Goal: Information Seeking & Learning: Learn about a topic

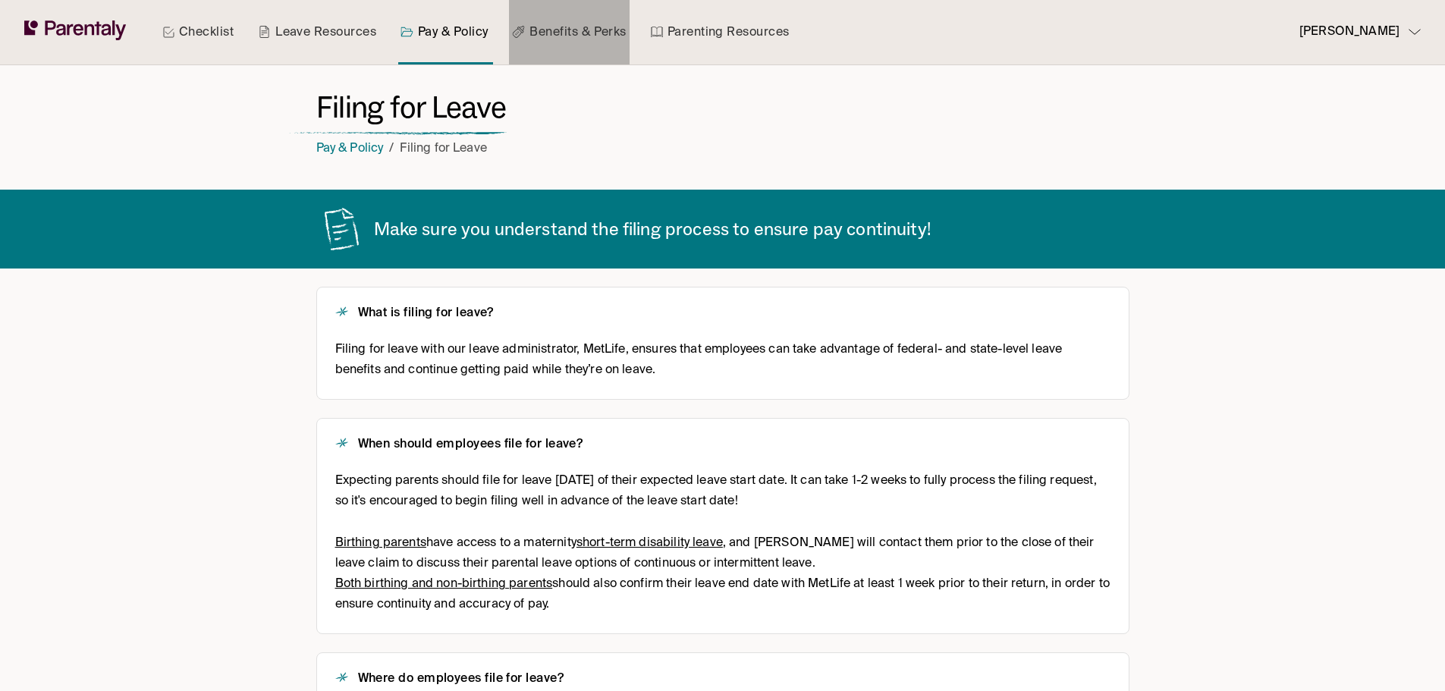
click at [574, 40] on link "Benefits & Perks" at bounding box center [569, 32] width 120 height 64
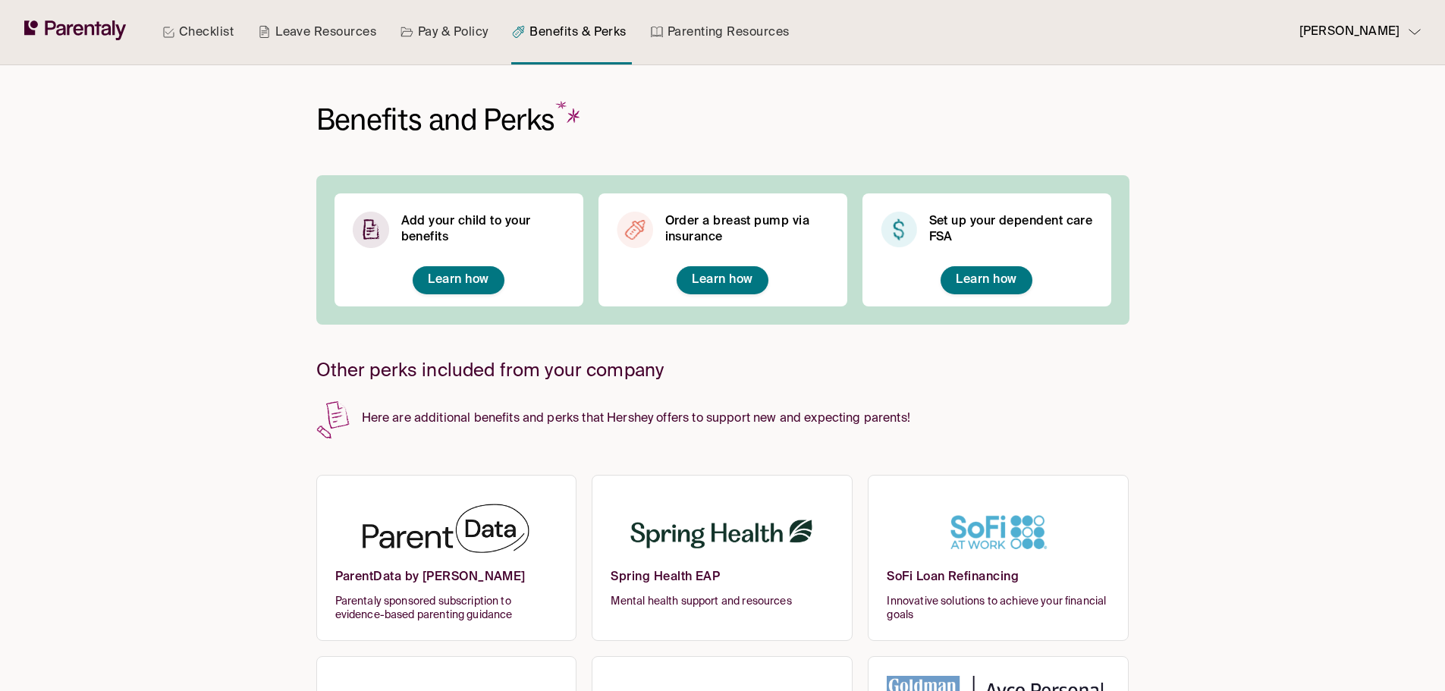
click at [733, 278] on span "Learn how" at bounding box center [722, 280] width 61 height 12
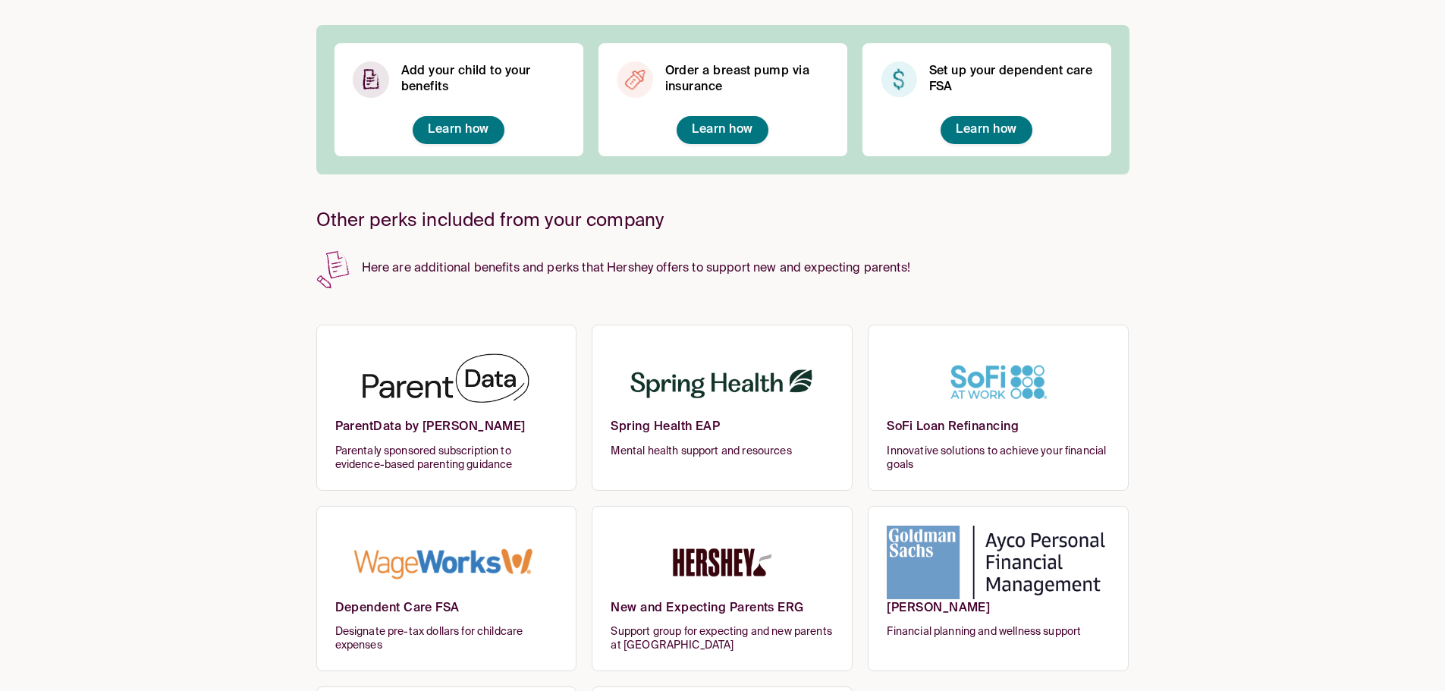
scroll to position [152, 0]
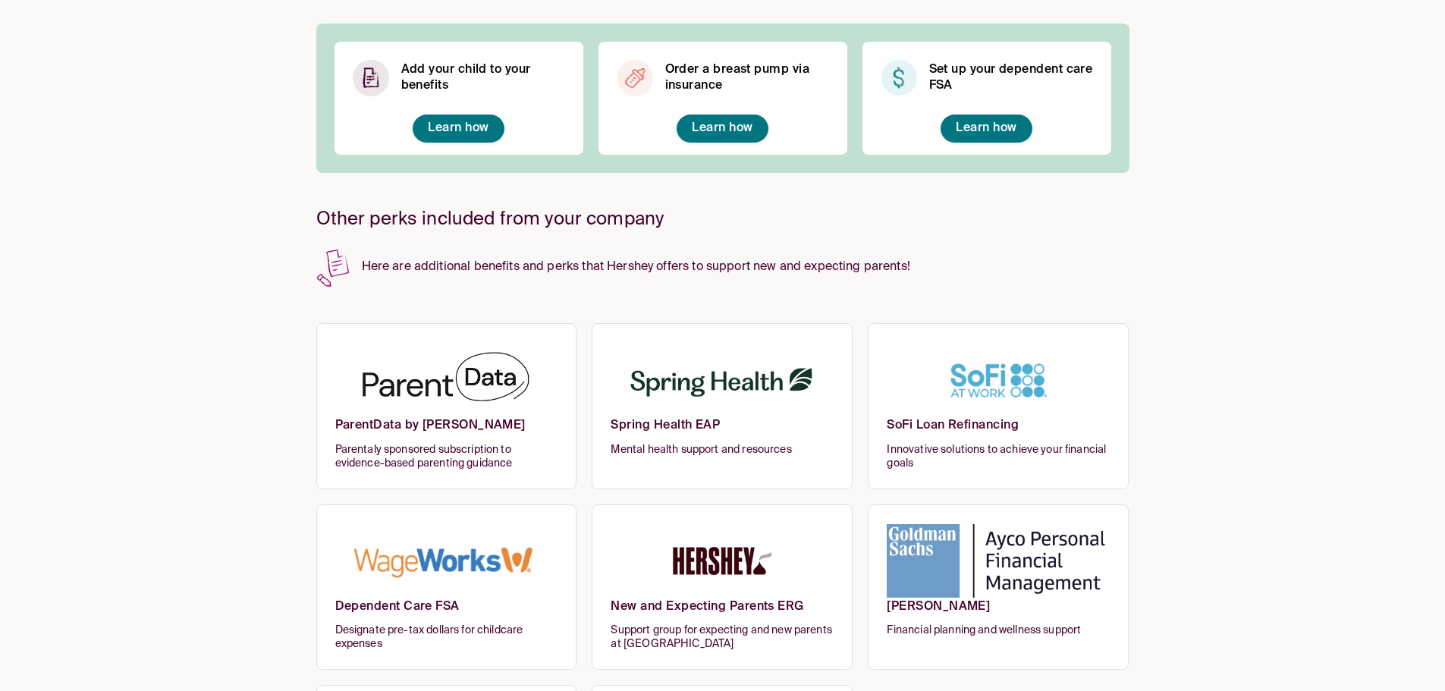
click at [453, 399] on img at bounding box center [446, 380] width 223 height 74
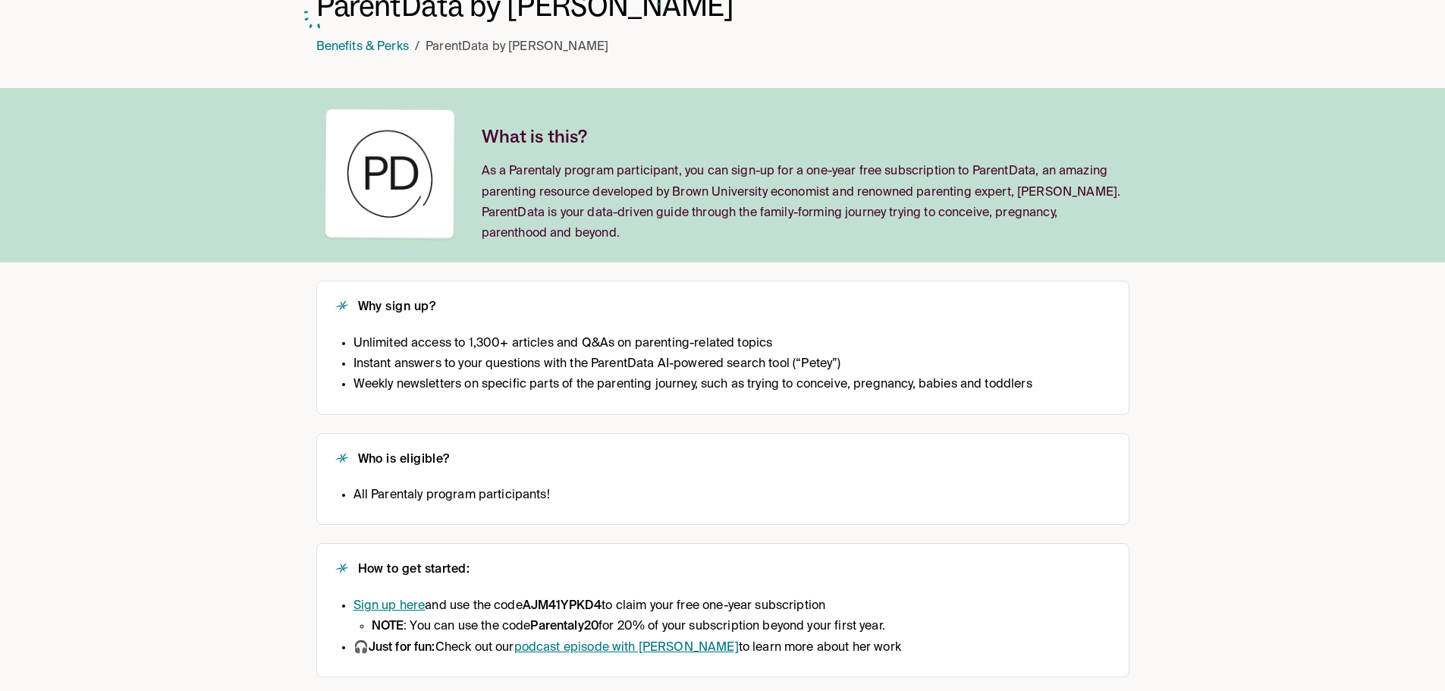
scroll to position [112, 0]
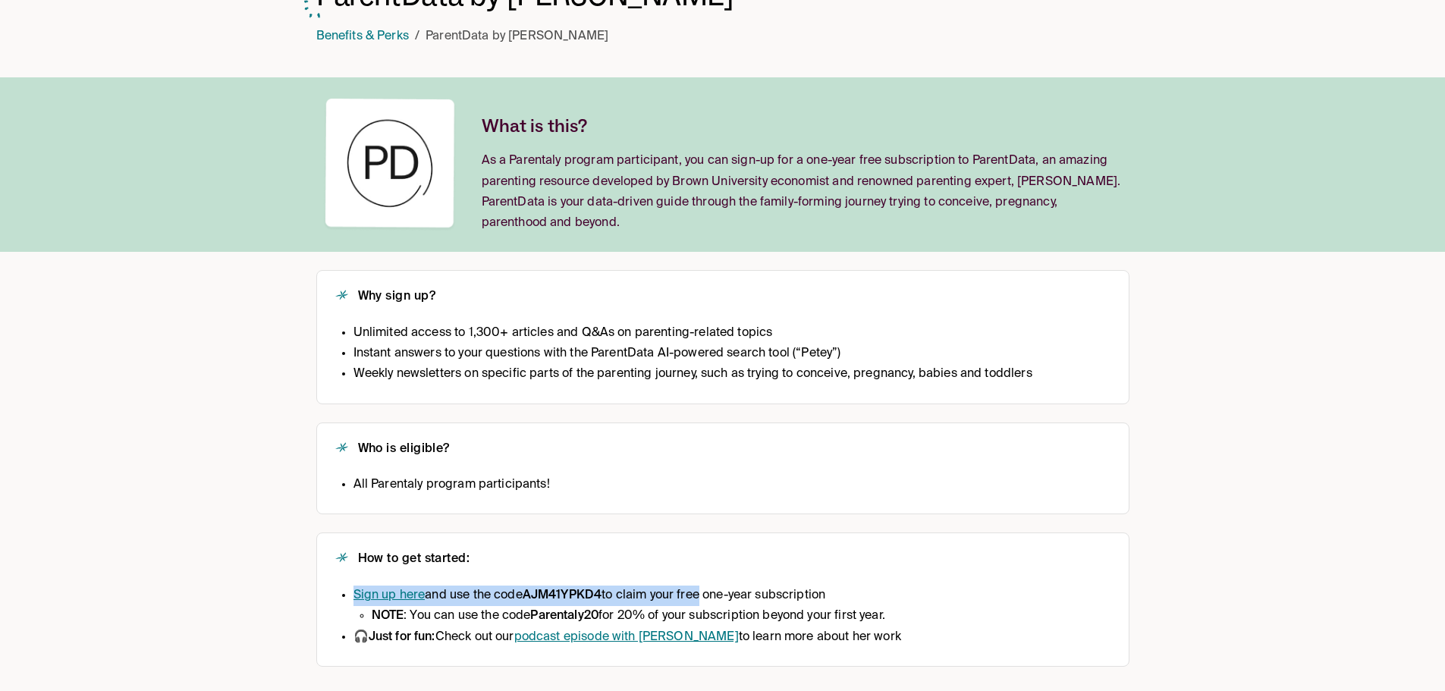
drag, startPoint x: 699, startPoint y: 599, endPoint x: 862, endPoint y: 594, distance: 163.2
click at [862, 594] on li "Sign up here and use the code AJM41YPKD4 to claim your free one-year subscripti…" at bounding box center [628, 606] width 548 height 41
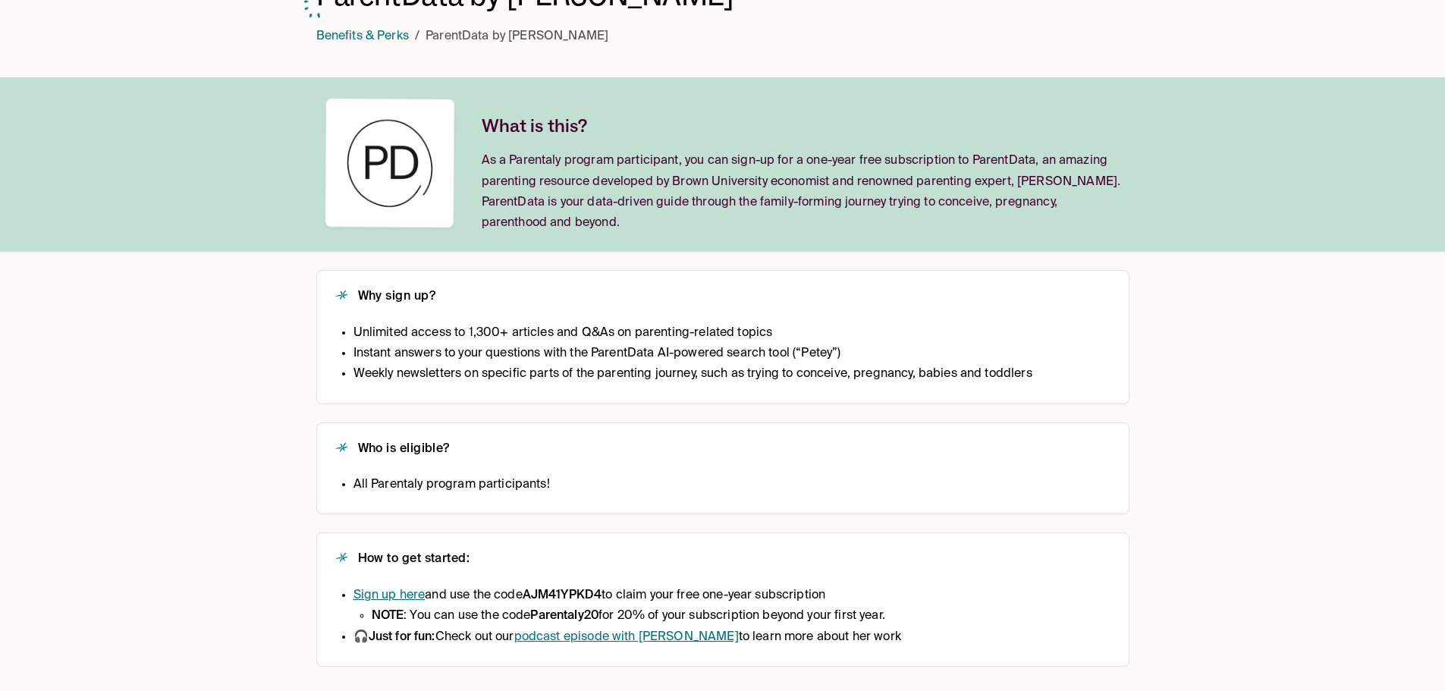
click at [881, 596] on li "Sign up here and use the code AJM41YPKD4 to claim your free one-year subscripti…" at bounding box center [628, 606] width 548 height 41
drag, startPoint x: 828, startPoint y: 620, endPoint x: 898, endPoint y: 612, distance: 70.2
click at [898, 612] on div "Sign up here and use the code AJM41YPKD4 to claim your free one-year subscripti…" at bounding box center [722, 617] width 775 height 62
click at [1147, 581] on div "Checklist Leave Resources Pay & Policy Benefits & Perks Parenting Resources Van…" at bounding box center [722, 289] width 1445 height 803
click at [241, 405] on div "Checklist Leave Resources Pay & Policy Benefits & Perks Parenting Resources Van…" at bounding box center [722, 289] width 1445 height 803
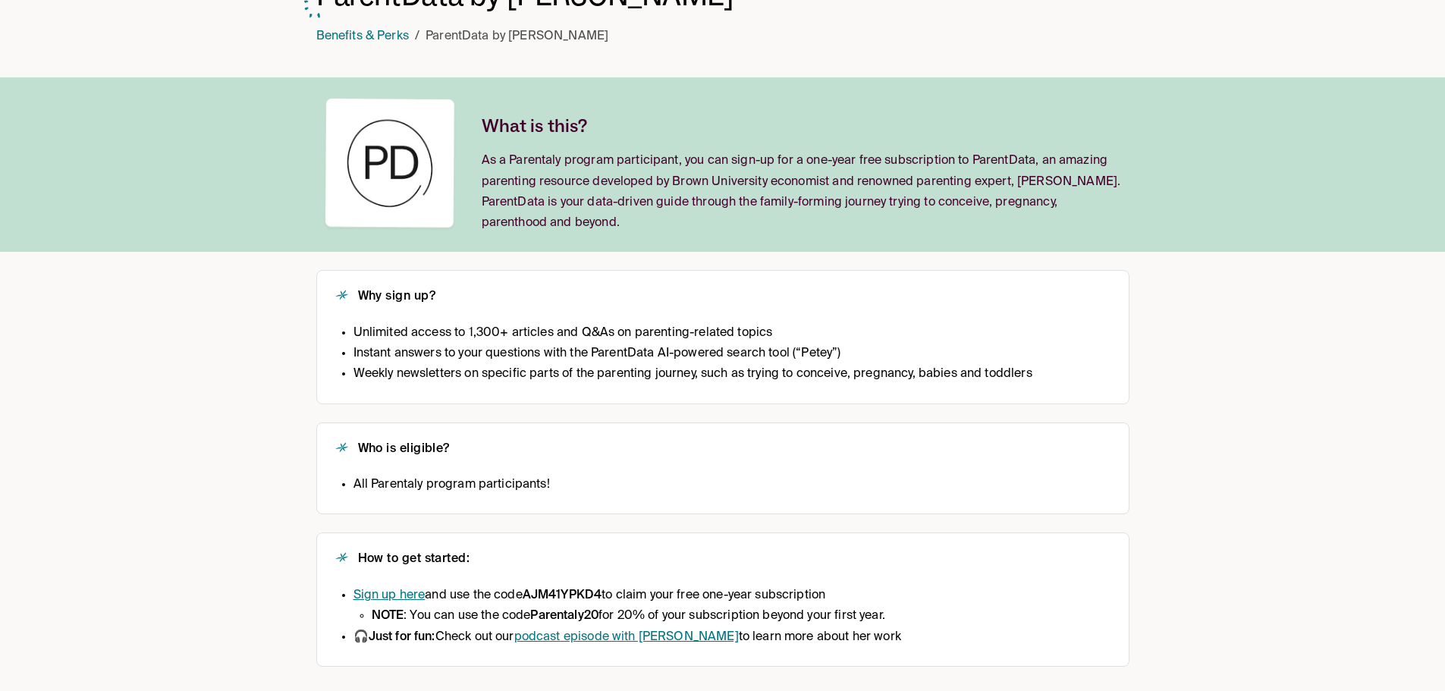
drag, startPoint x: 339, startPoint y: 586, endPoint x: 938, endPoint y: 649, distance: 602.7
click at [938, 649] on div "How to get started: Sign up here and use the code AJM41YPKD4 to claim your free…" at bounding box center [722, 600] width 813 height 134
copy ul "Sign up here and use the code AJM41YPKD4 to claim your free one-year subscripti…"
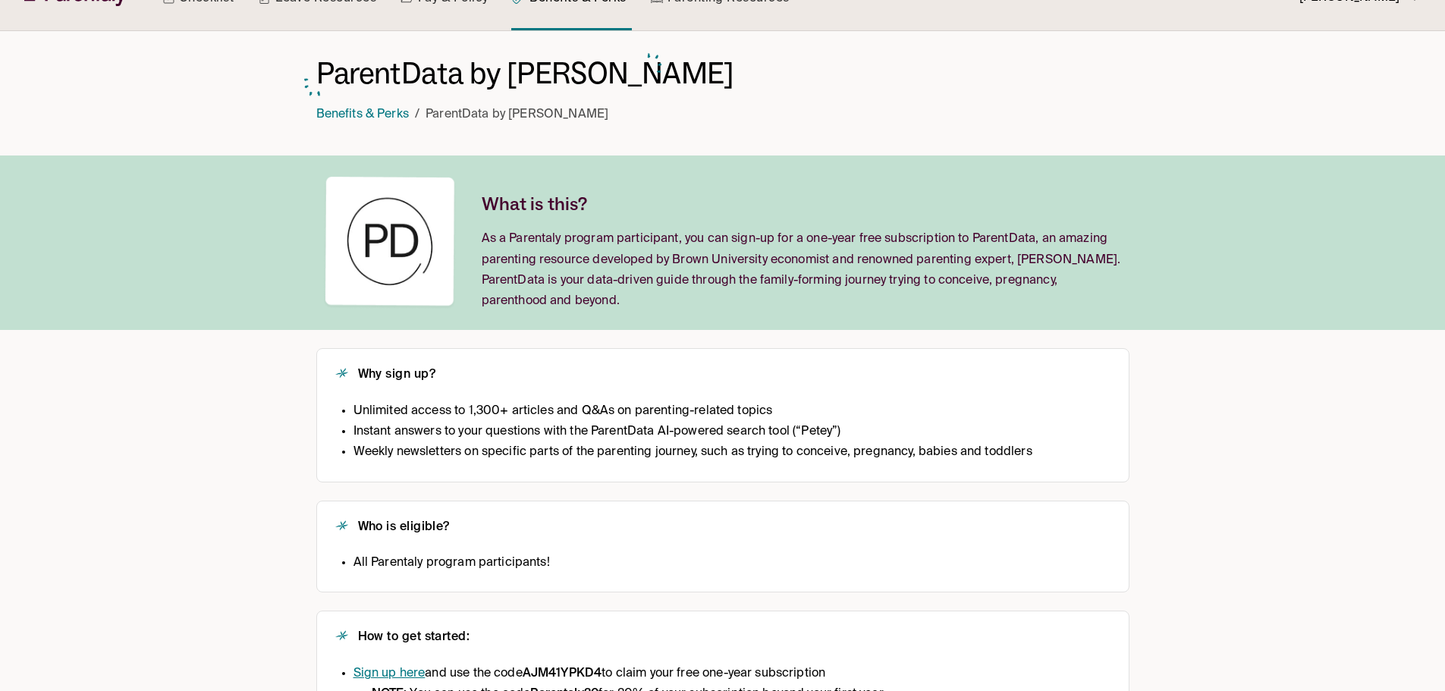
scroll to position [0, 0]
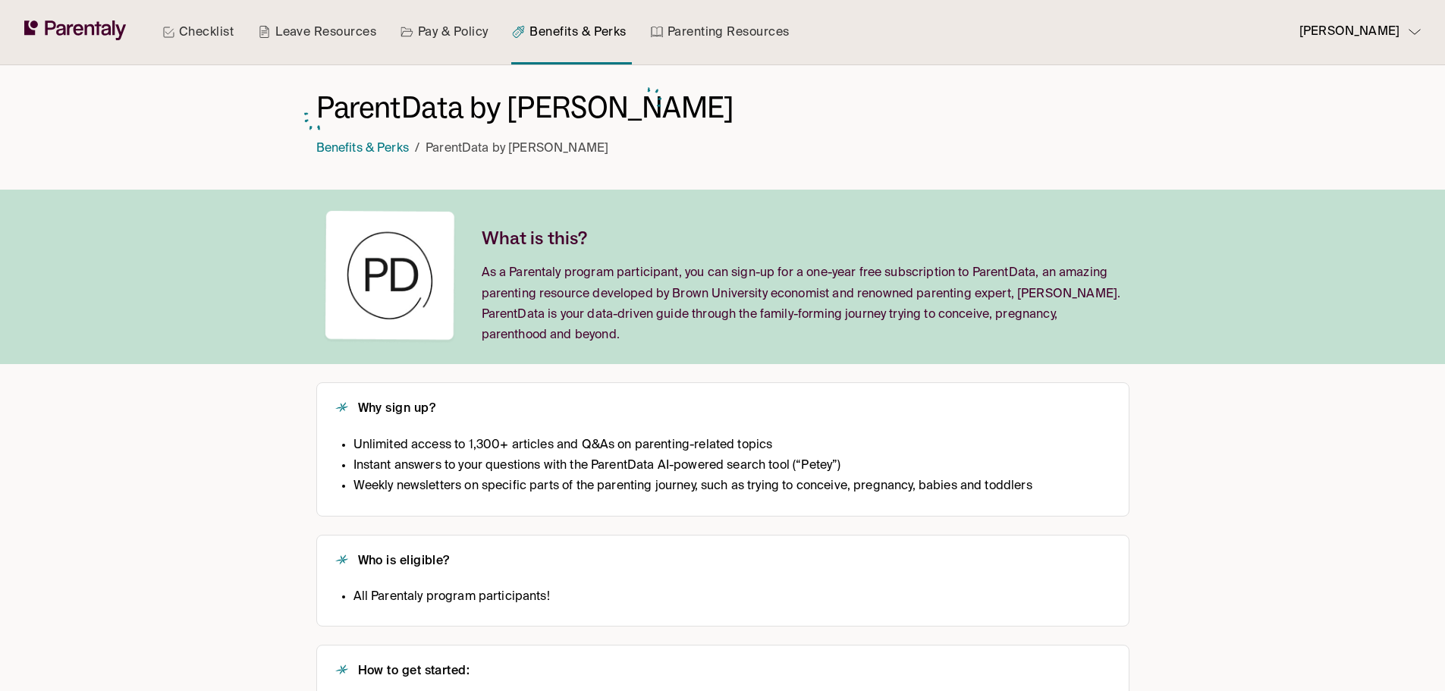
click at [389, 156] on li "Benefits & Perks" at bounding box center [362, 149] width 93 height 20
click at [376, 143] on link "Benefits & Perks" at bounding box center [362, 149] width 93 height 12
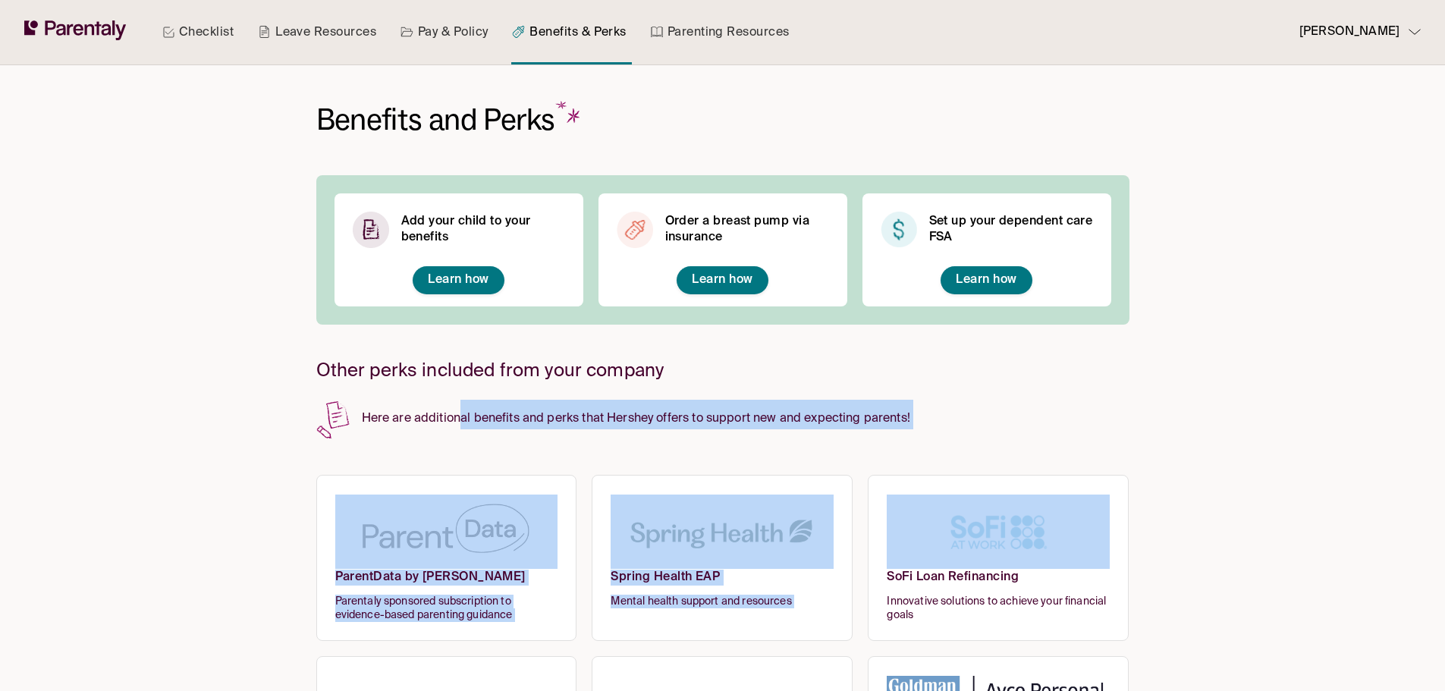
drag, startPoint x: 461, startPoint y: 422, endPoint x: 1001, endPoint y: 382, distance: 541.7
click at [1011, 438] on div "Benefits and Perks Add your child to your benefits Learn how Order a breast pum…" at bounding box center [722, 534] width 813 height 938
click at [984, 406] on p "Here are additional benefits and perks that Hershey offers to support new and e…" at bounding box center [722, 415] width 813 height 30
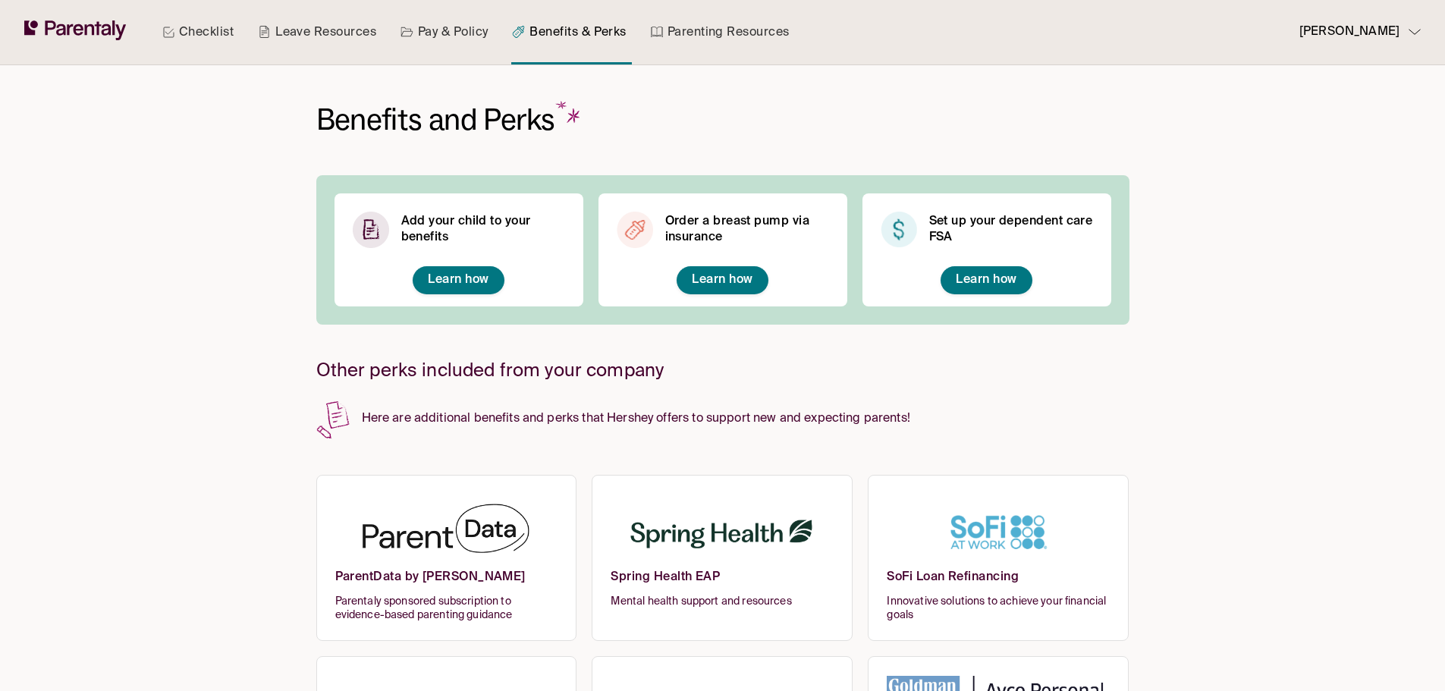
click at [709, 30] on link "Parenting Resources" at bounding box center [720, 32] width 145 height 64
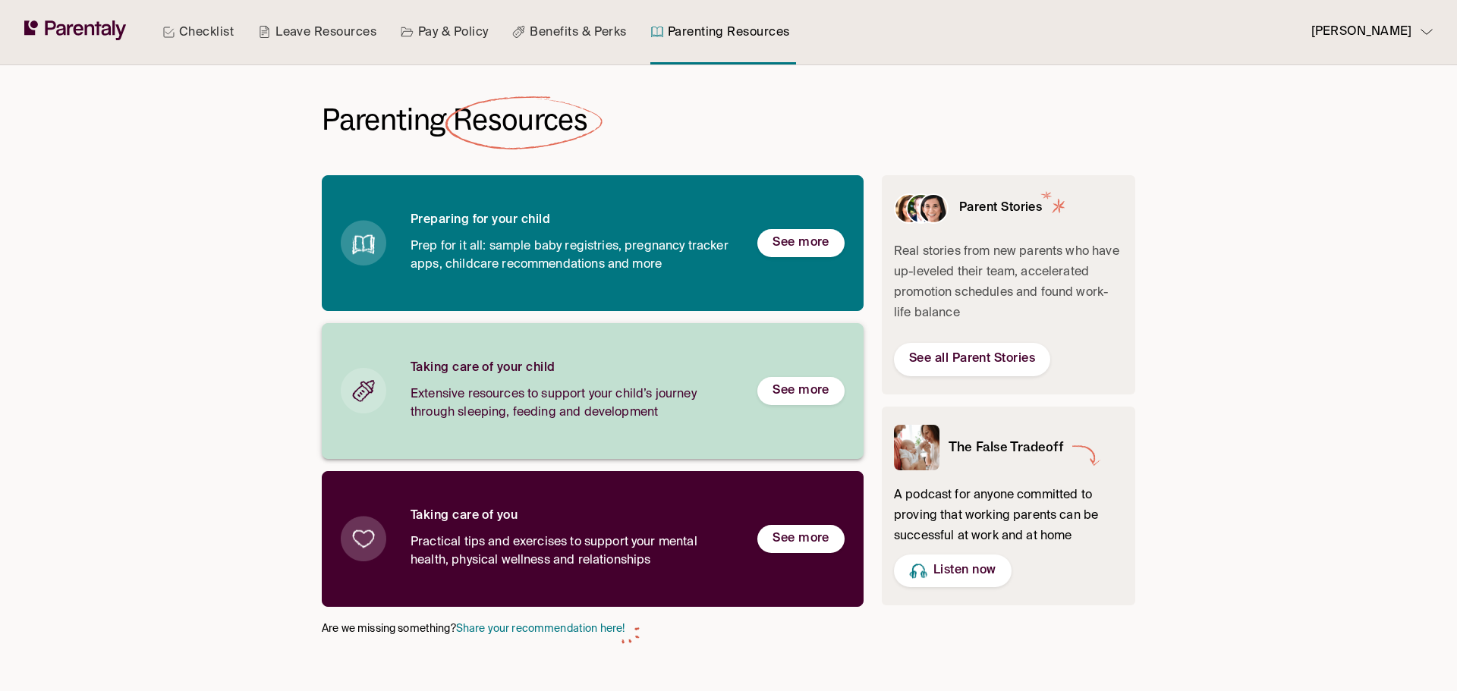
click at [799, 391] on h6 "See more" at bounding box center [800, 391] width 57 height 16
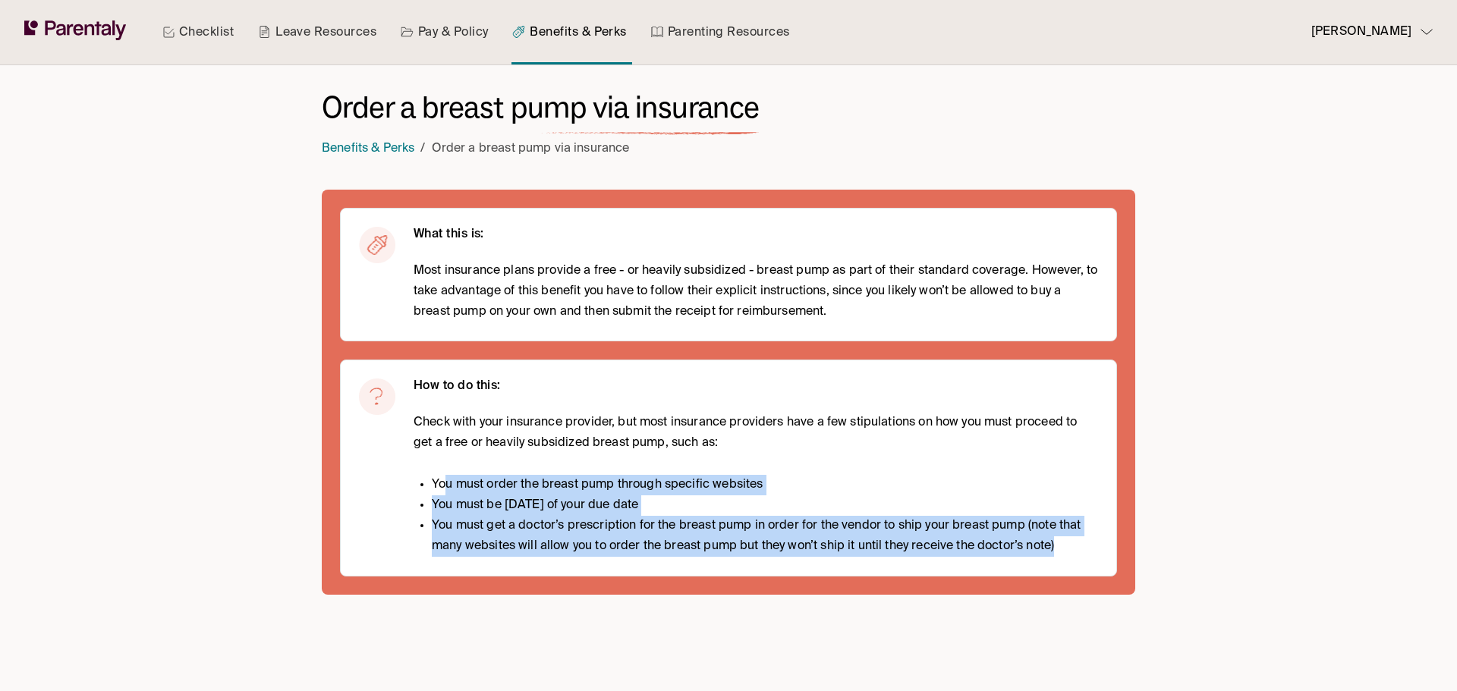
drag, startPoint x: 442, startPoint y: 478, endPoint x: 1081, endPoint y: 549, distance: 642.8
click at [1081, 549] on ul "You must order the breast pump through specific websites You must be [DATE] of …" at bounding box center [755, 516] width 684 height 83
click at [892, 522] on li "You must get a doctor’s prescription for the breast pump in order for the vendo…" at bounding box center [765, 536] width 666 height 41
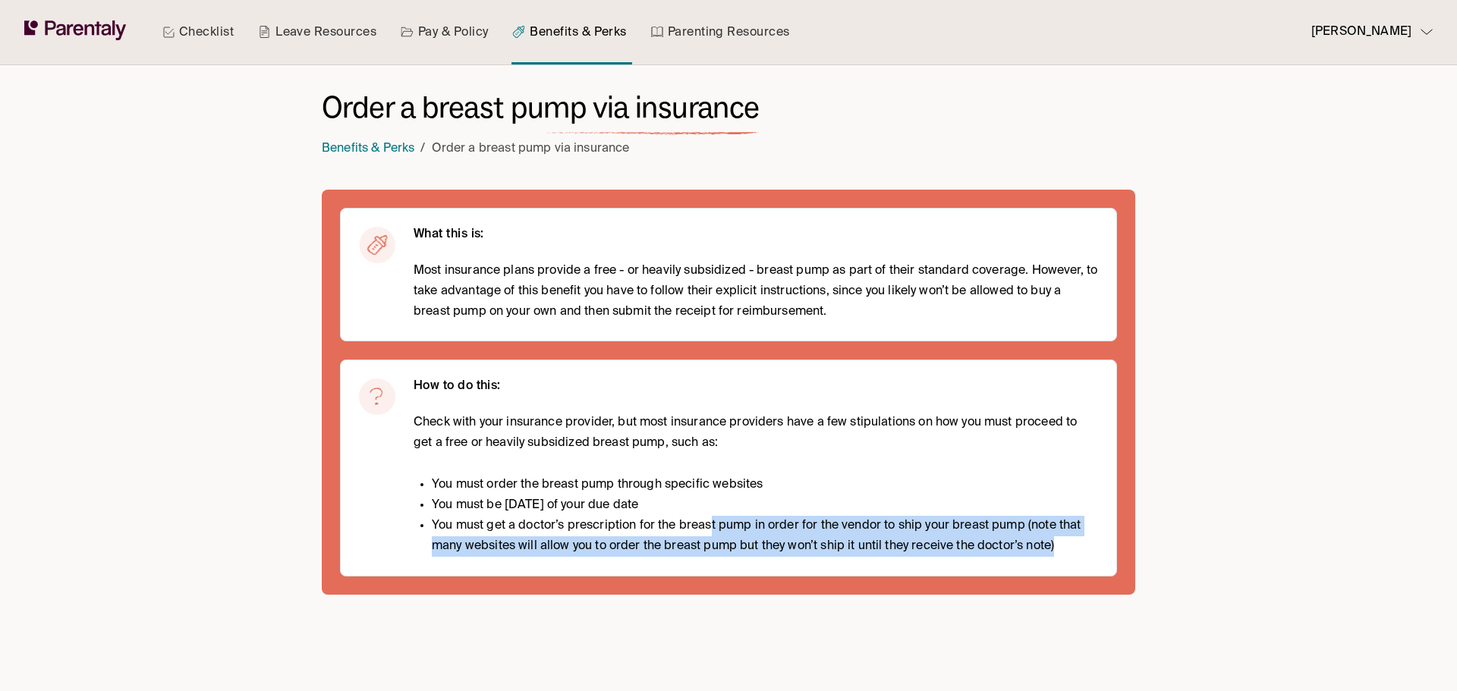
drag, startPoint x: 711, startPoint y: 520, endPoint x: 1089, endPoint y: 561, distance: 380.0
click at [1089, 561] on div "How to do this: Check with your insurance provider, but most insurance provider…" at bounding box center [728, 468] width 777 height 216
click at [1065, 539] on li "You must get a doctor’s prescription for the breast pump in order for the vendo…" at bounding box center [765, 536] width 666 height 41
drag, startPoint x: 498, startPoint y: 537, endPoint x: 1067, endPoint y: 554, distance: 569.3
click at [1067, 554] on li "You must get a doctor’s prescription for the breast pump in order for the vendo…" at bounding box center [765, 536] width 666 height 41
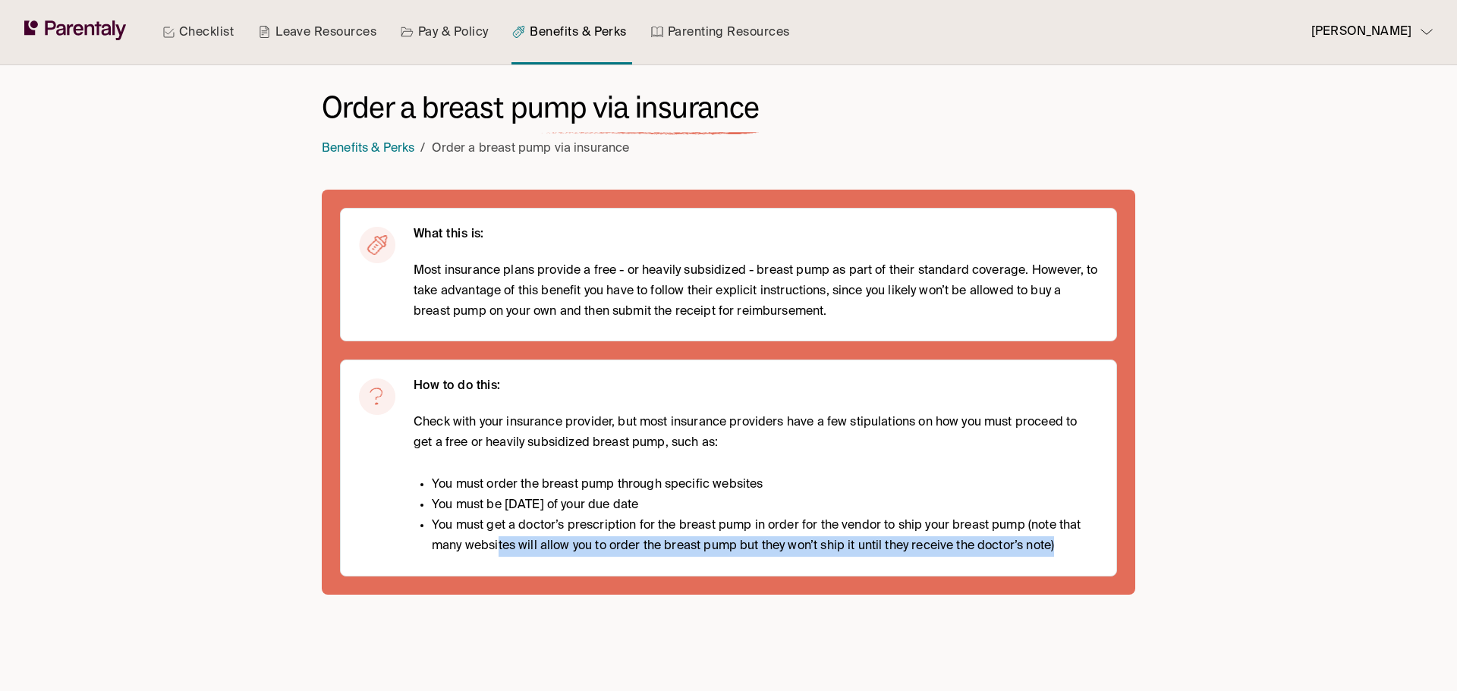
click at [1066, 554] on li "You must get a doctor’s prescription for the breast pump in order for the vendo…" at bounding box center [765, 536] width 666 height 41
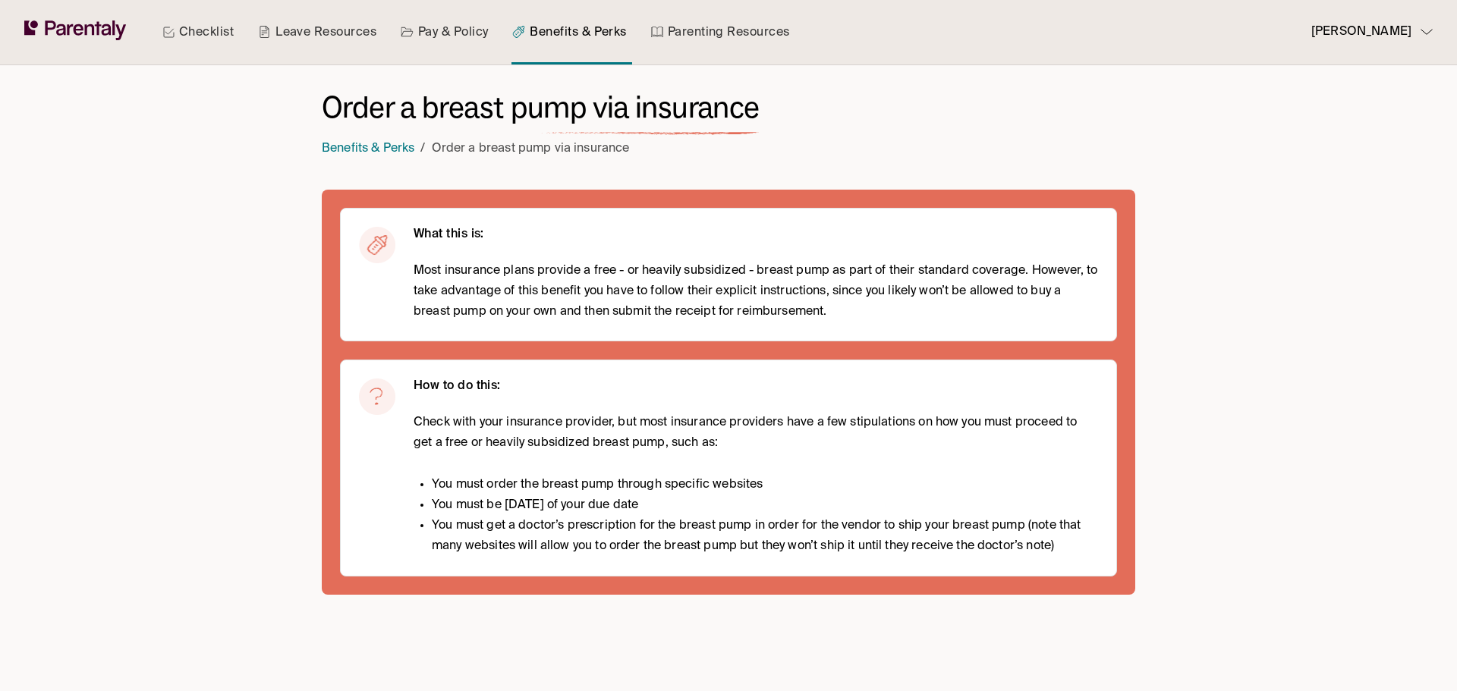
click at [476, 290] on span "Most insurance plans provide a free - or heavily subsidized - breast pump as pa…" at bounding box center [755, 292] width 684 height 62
drag, startPoint x: 684, startPoint y: 292, endPoint x: 784, endPoint y: 316, distance: 103.0
click at [712, 310] on span "Most insurance plans provide a free - or heavily subsidized - breast pump as pa…" at bounding box center [755, 292] width 684 height 62
click at [870, 319] on span "Most insurance plans provide a free - or heavily subsidized - breast pump as pa…" at bounding box center [755, 292] width 684 height 62
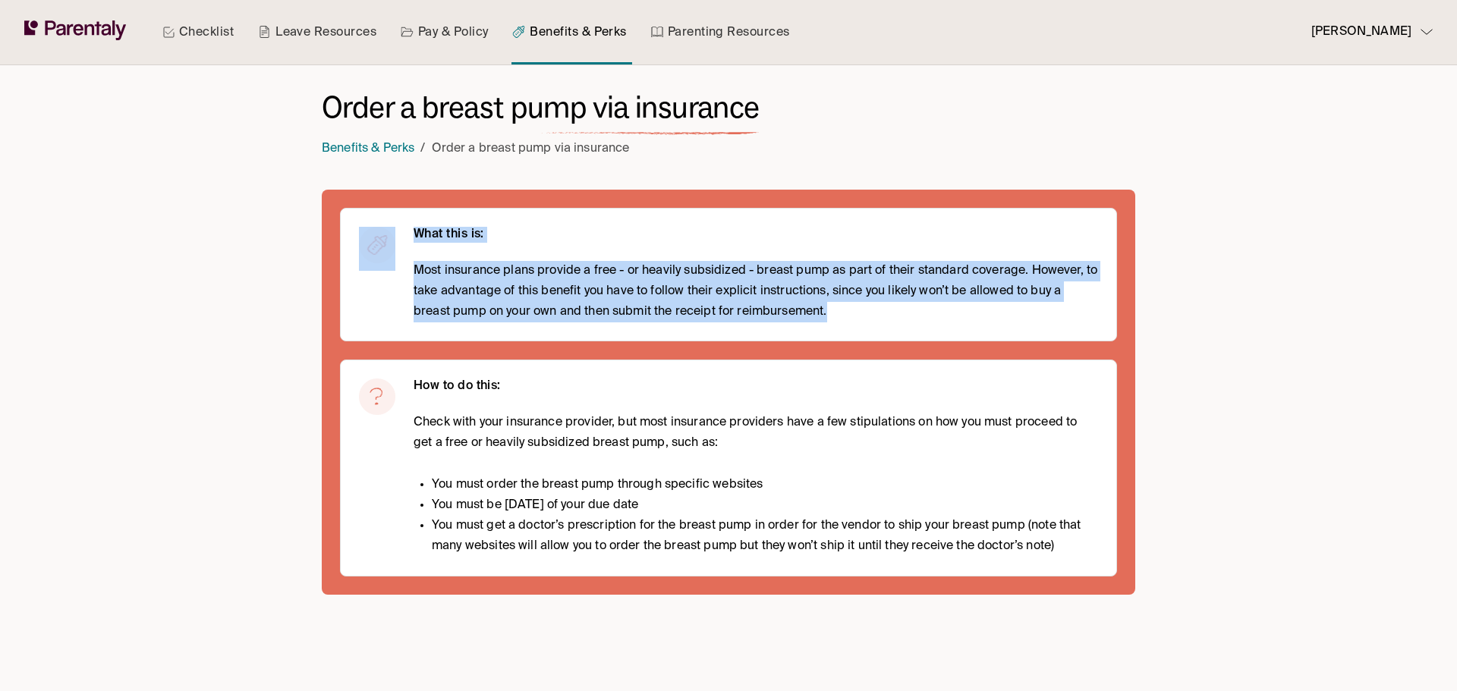
drag, startPoint x: 811, startPoint y: 309, endPoint x: 399, endPoint y: 268, distance: 414.0
click at [399, 268] on div "What this is: Most insurance plans provide a free - or heavily subsidized - bre…" at bounding box center [728, 275] width 777 height 134
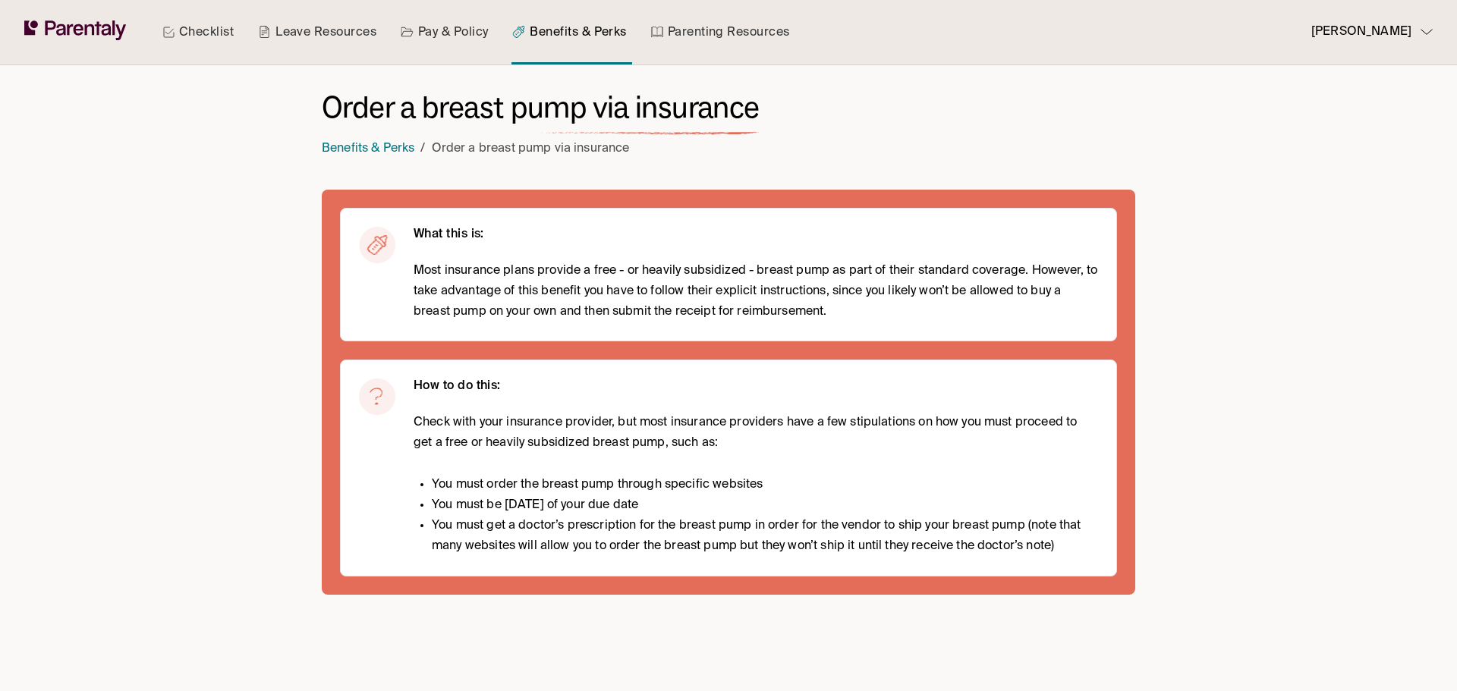
click at [234, 289] on div "Checklist Leave Resources Pay & Policy Benefits & Perks Parenting Resources Van…" at bounding box center [728, 345] width 1457 height 691
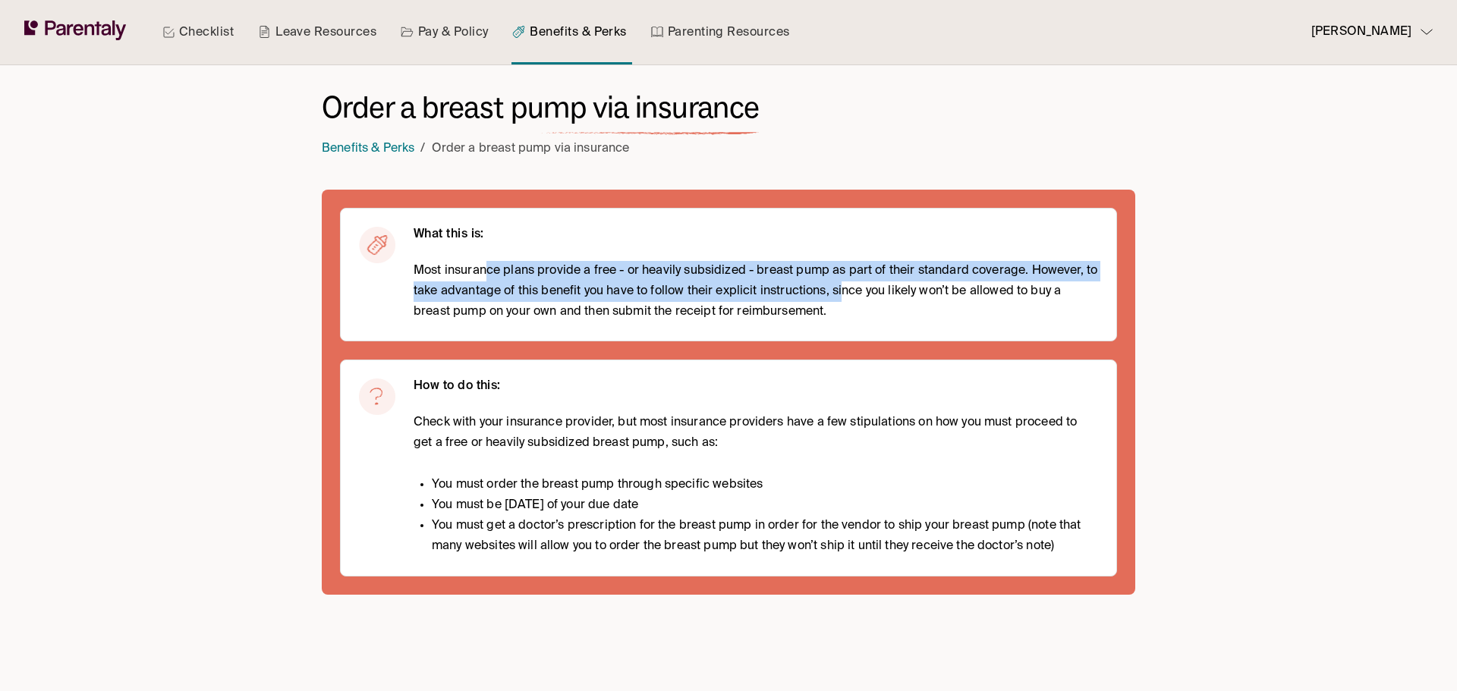
drag, startPoint x: 498, startPoint y: 285, endPoint x: 866, endPoint y: 296, distance: 368.9
click at [857, 295] on span "Most insurance plans provide a free - or heavily subsidized - breast pump as pa…" at bounding box center [755, 292] width 684 height 62
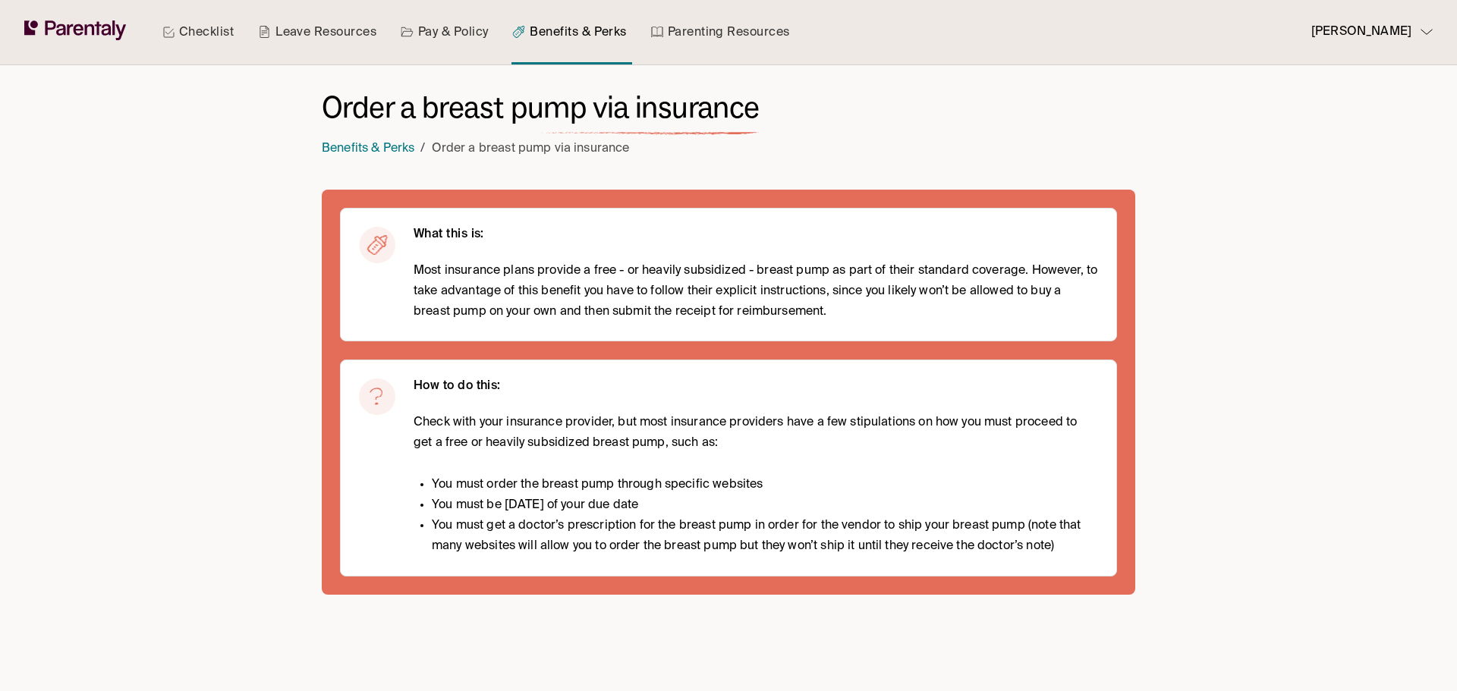
click at [880, 306] on span "Most insurance plans provide a free - or heavily subsidized - breast pump as pa…" at bounding box center [755, 292] width 684 height 62
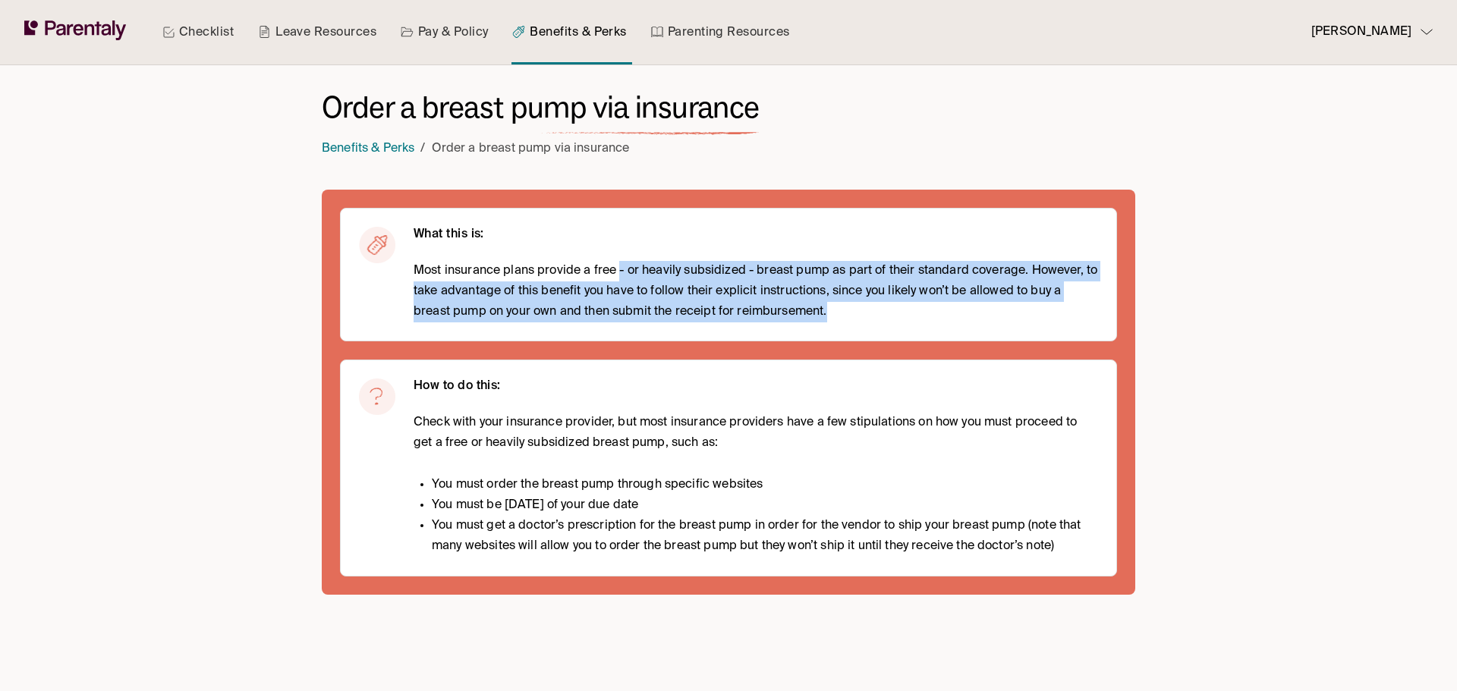
drag, startPoint x: 621, startPoint y: 280, endPoint x: 898, endPoint y: 312, distance: 278.0
click at [898, 312] on span "Most insurance plans provide a free - or heavily subsidized - breast pump as pa…" at bounding box center [755, 292] width 684 height 62
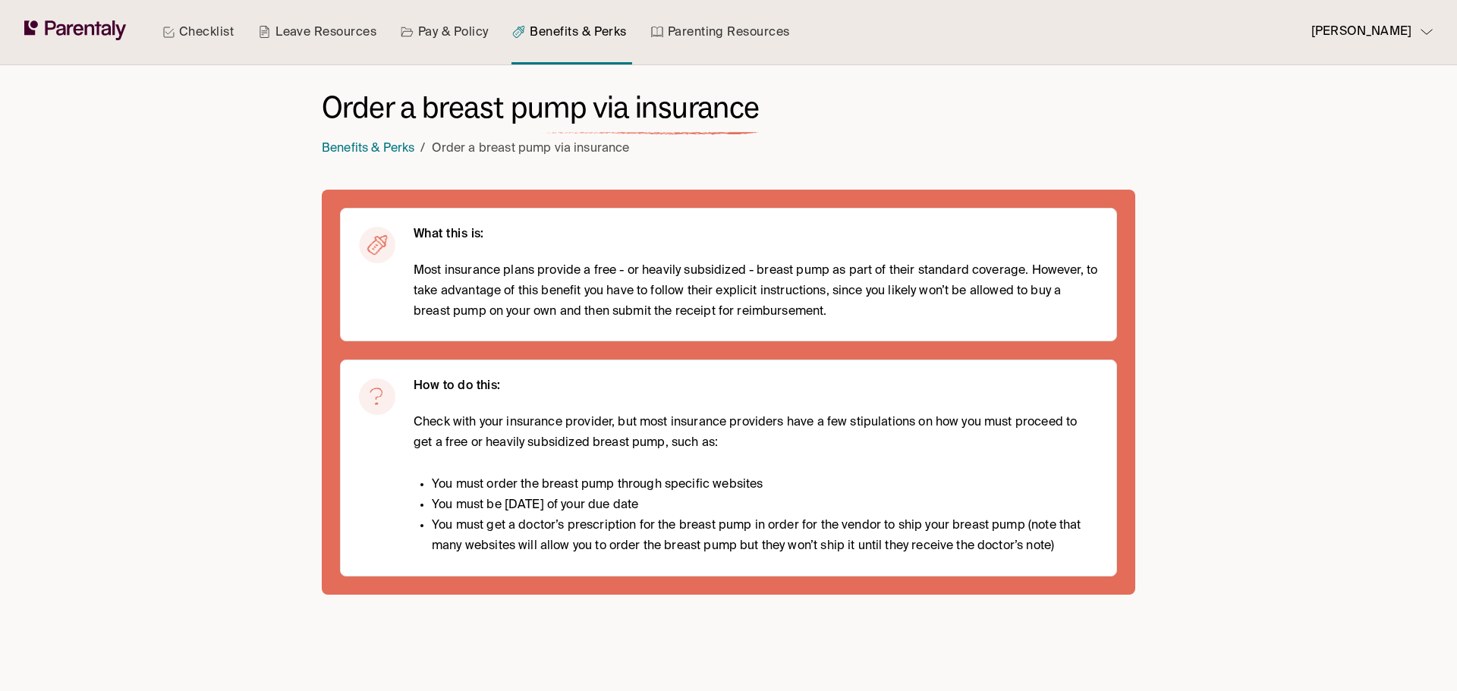
click at [278, 300] on div "Checklist Leave Resources Pay & Policy Benefits & Perks Parenting Resources Van…" at bounding box center [728, 345] width 1457 height 691
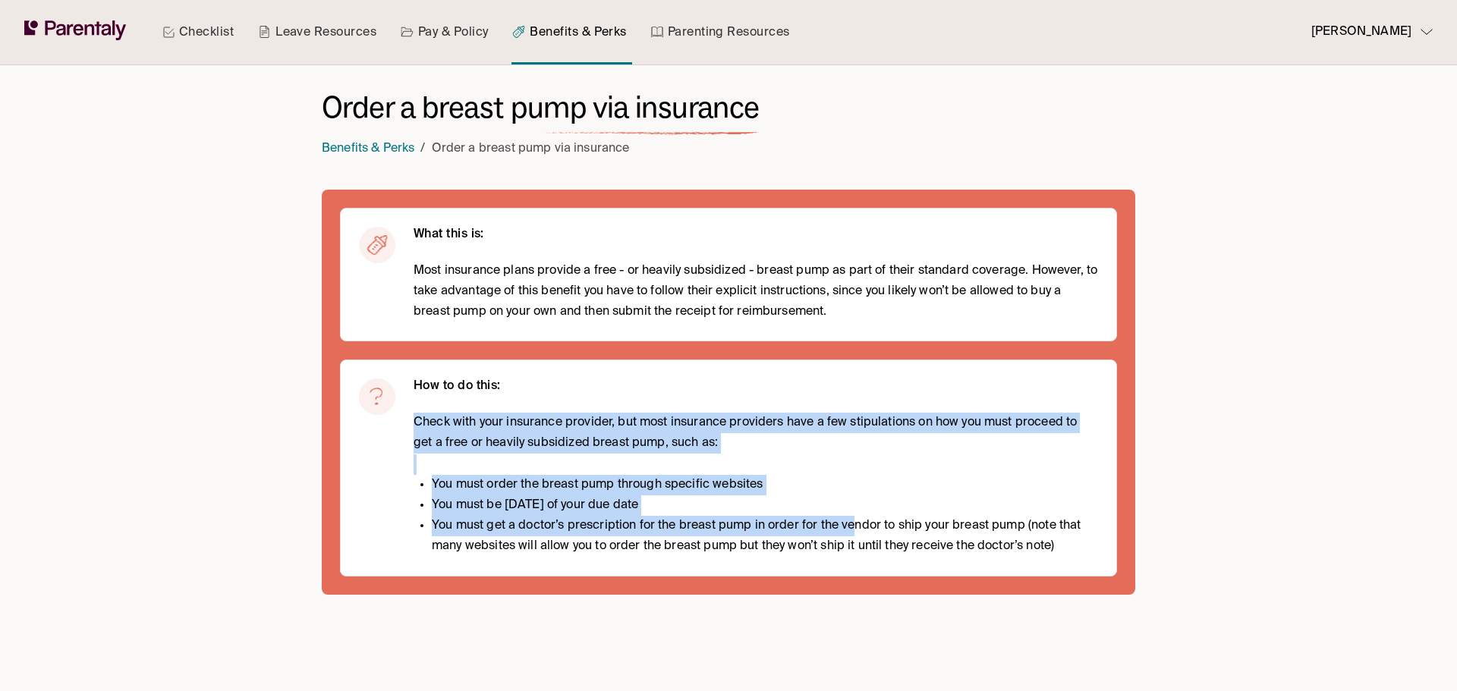
drag, startPoint x: 409, startPoint y: 407, endPoint x: 857, endPoint y: 517, distance: 460.9
click at [857, 517] on div "How to do this: Check with your insurance provider, but most insurance provider…" at bounding box center [728, 468] width 777 height 216
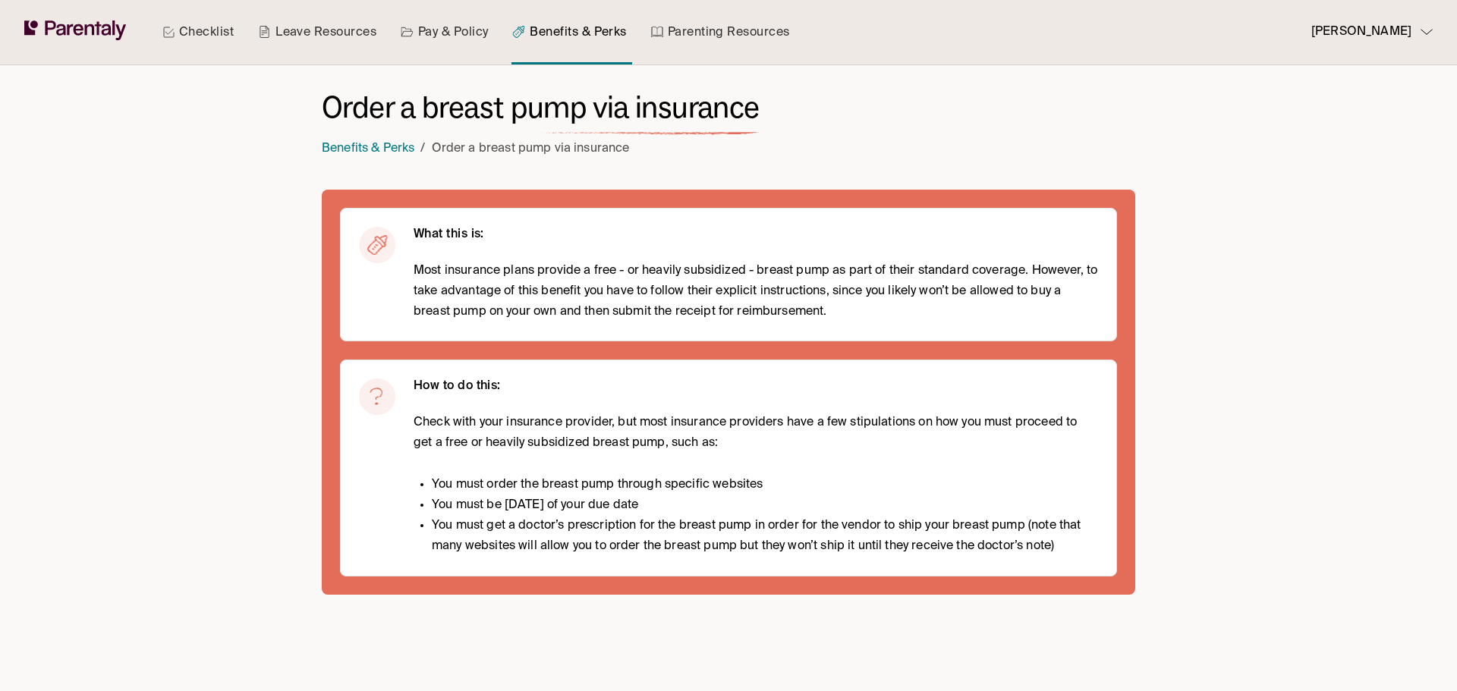
click at [266, 442] on div "Checklist Leave Resources Pay & Policy Benefits & Perks Parenting Resources Van…" at bounding box center [728, 345] width 1457 height 691
click at [353, 145] on link "Benefits & Perks" at bounding box center [368, 149] width 93 height 12
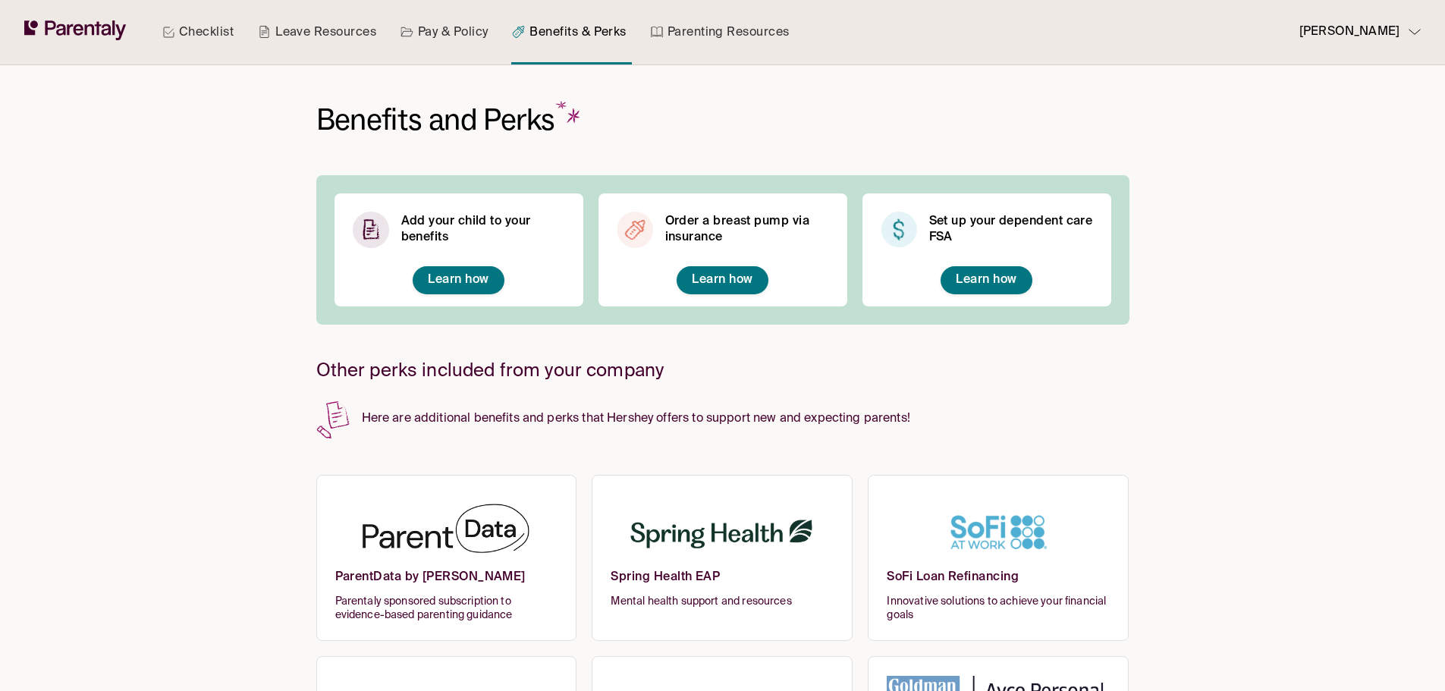
click at [966, 287] on link "Learn how" at bounding box center [986, 280] width 61 height 16
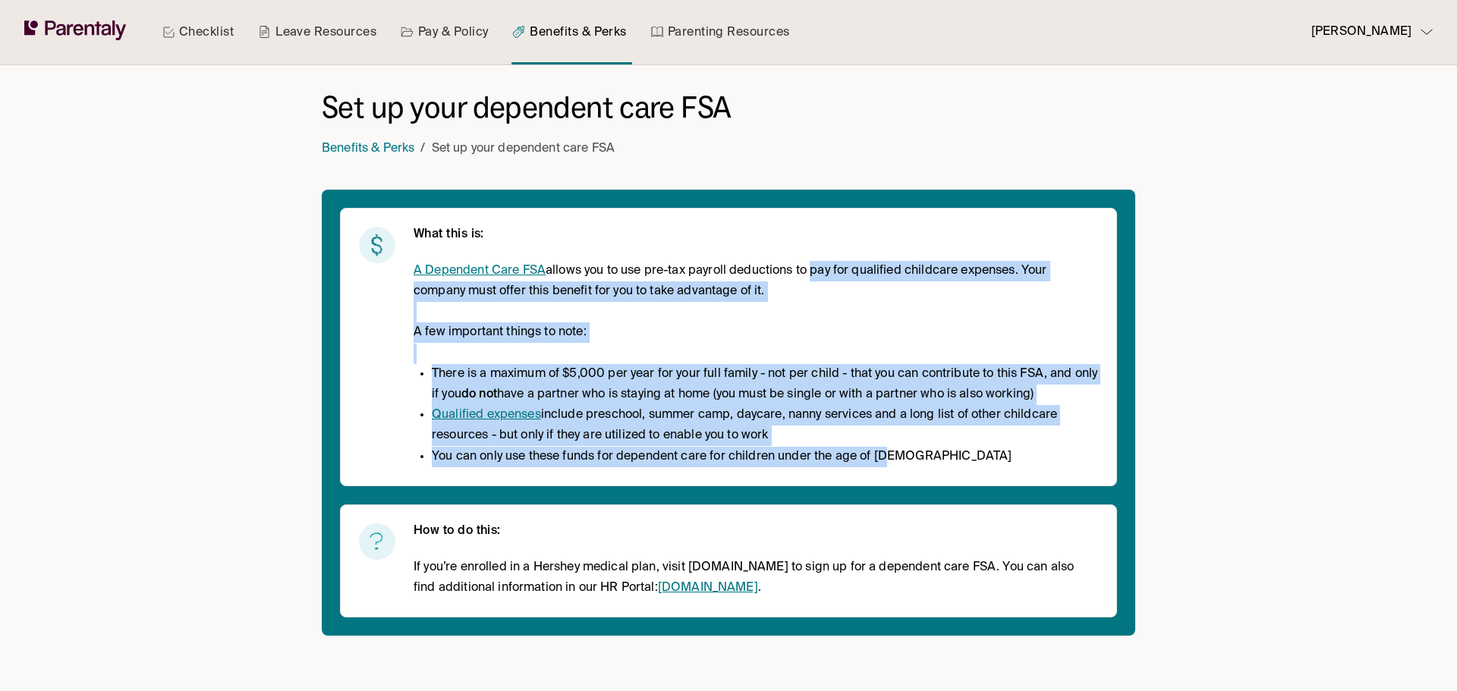
drag, startPoint x: 808, startPoint y: 273, endPoint x: 906, endPoint y: 456, distance: 207.4
click at [906, 456] on div "A Dependent Care FSA allows you to use pre-tax payroll deductions to pay for qu…" at bounding box center [755, 364] width 684 height 206
click at [782, 487] on div "What this is: A Dependent Care FSA allows you to use pre-tax payroll deductions…" at bounding box center [728, 413] width 813 height 446
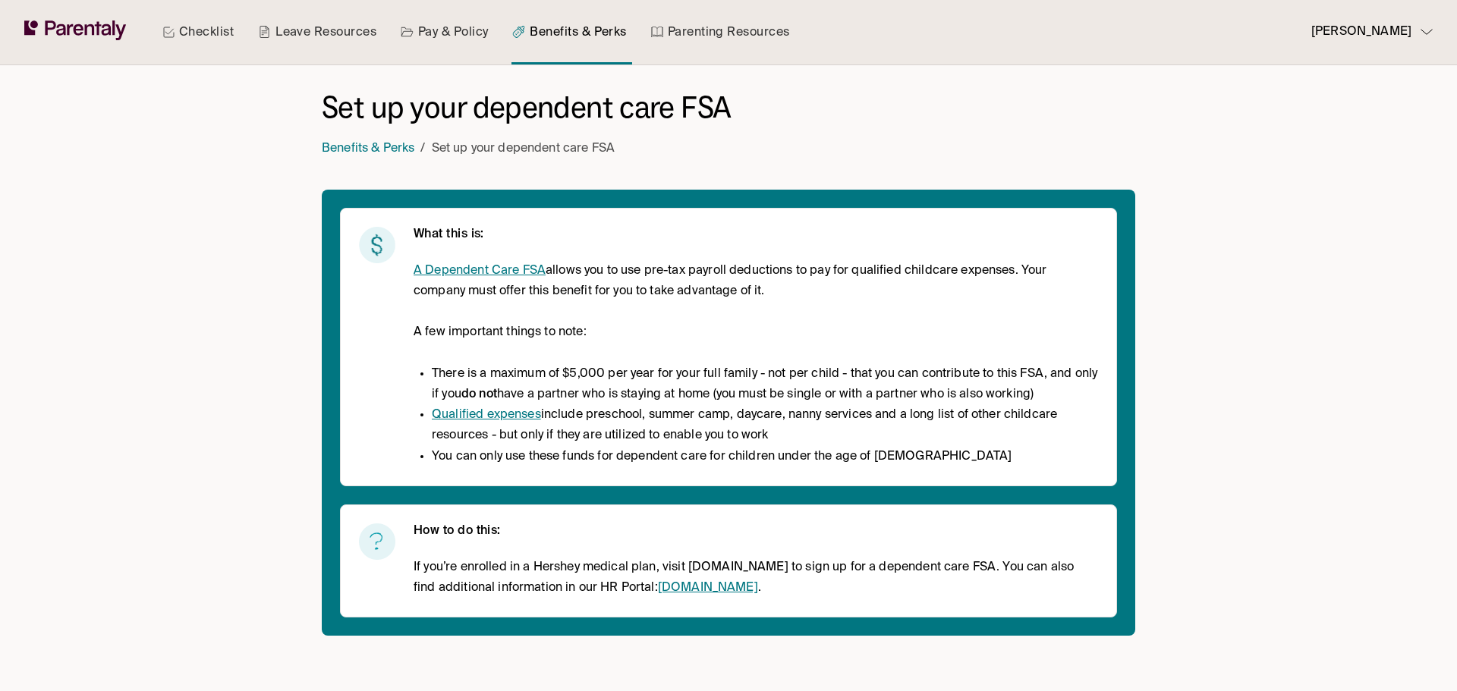
click at [162, 344] on div "Checklist Leave Resources Pay & Policy Benefits & Perks Parenting Resources Van…" at bounding box center [728, 345] width 1457 height 691
click at [708, 40] on link "Parenting Resources" at bounding box center [720, 32] width 145 height 64
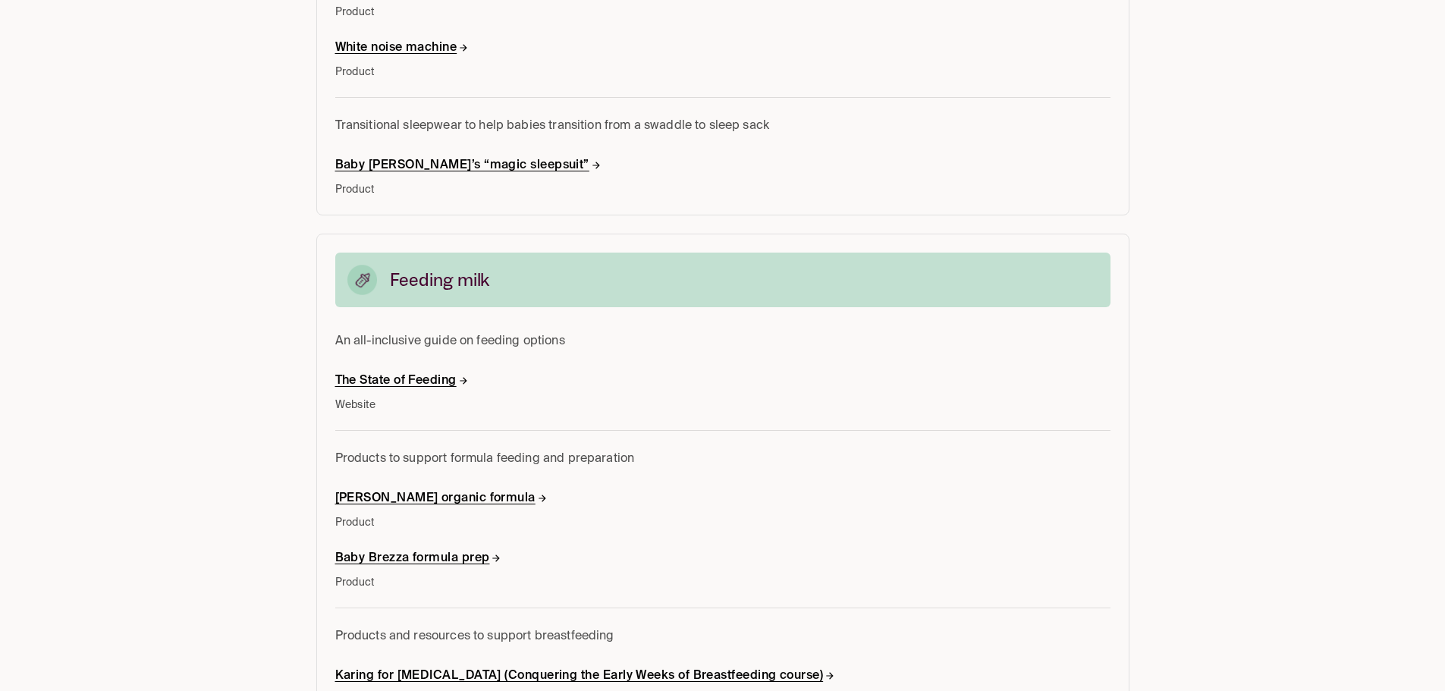
scroll to position [1138, 0]
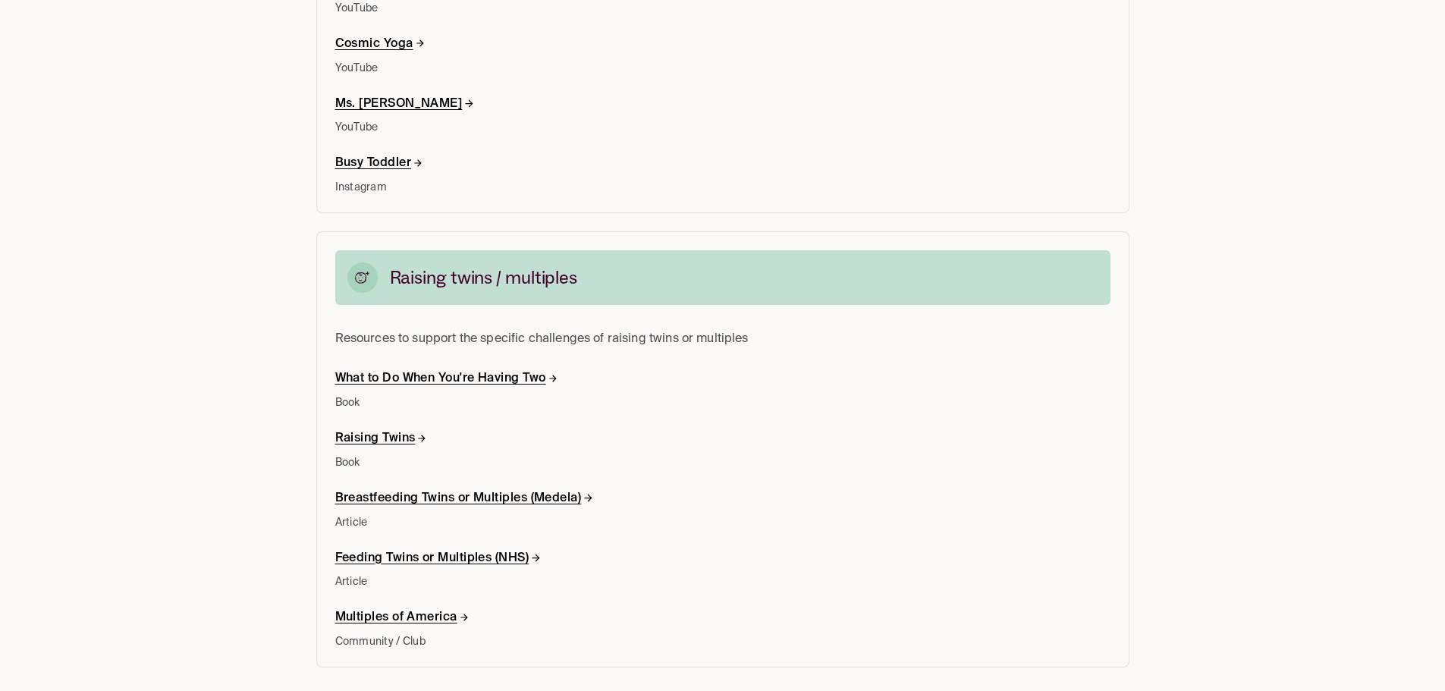
scroll to position [6208, 0]
